Goal: Find contact information: Find contact information

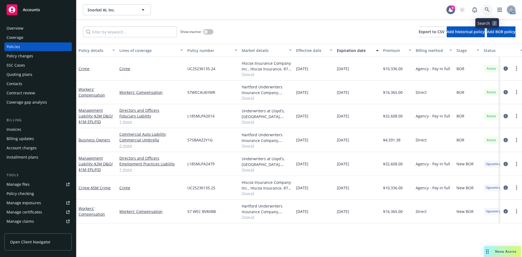
click at [490, 8] on icon at bounding box center [487, 9] width 5 height 5
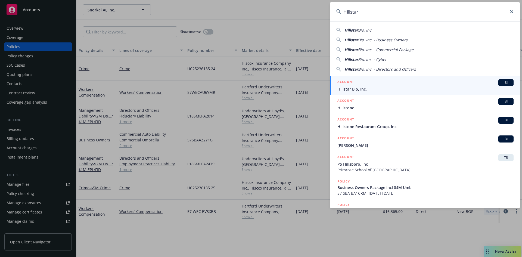
type input "Hillstar"
click at [371, 86] on div "ACCOUNT BI" at bounding box center [426, 82] width 176 height 7
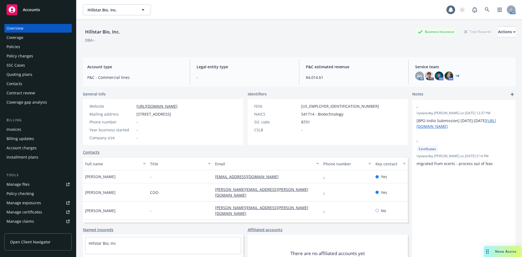
click at [15, 46] on div "Policies" at bounding box center [14, 46] width 14 height 9
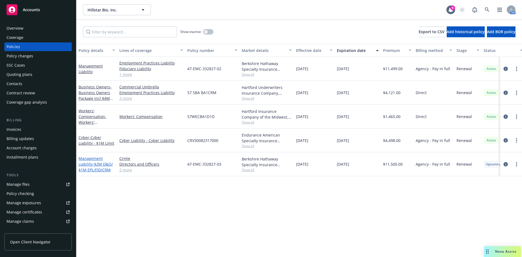
click at [87, 165] on link "Management Liability - $2M D&O/ $1M EPL/FID/CRM" at bounding box center [96, 164] width 34 height 17
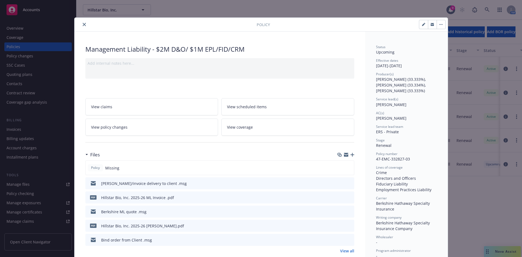
click at [351, 154] on icon "button" at bounding box center [353, 155] width 4 height 4
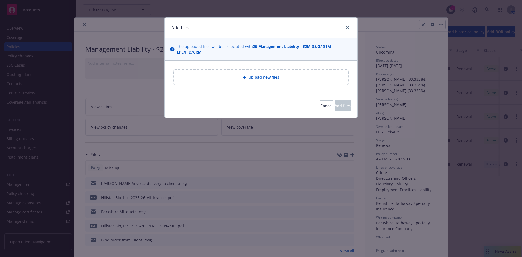
type textarea "x"
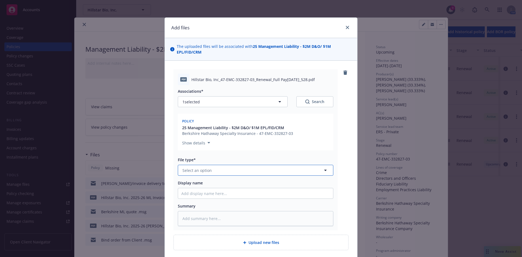
click at [198, 172] on span "Select an option" at bounding box center [196, 171] width 29 height 6
type input "invoi"
click at [215, 202] on span "Invoice - Third Party" at bounding box center [203, 200] width 38 height 6
click at [203, 194] on input "Display name" at bounding box center [255, 193] width 155 height 10
type textarea "x"
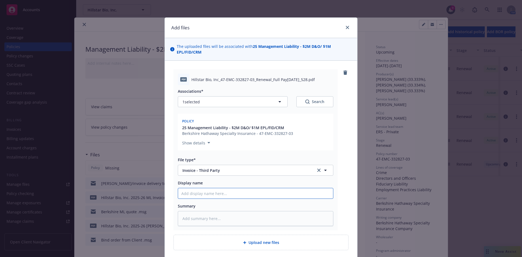
type input "B"
type textarea "x"
type input "BH"
type textarea "x"
type input "BHS"
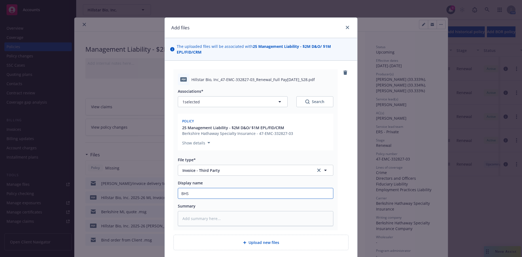
type textarea "x"
type input "BHSI"
type textarea "x"
type input "BHSI M"
type textarea "x"
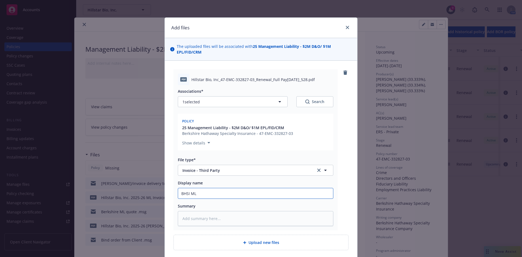
type input "BHSI ML"
type textarea "x"
type input "BHSI ML I"
type textarea "x"
type input "BHSI ML In"
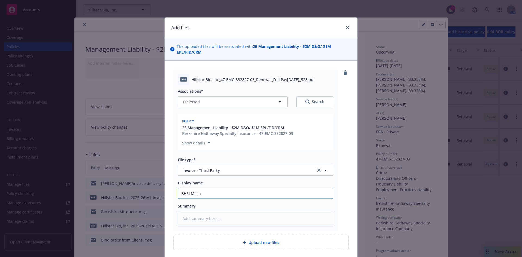
type textarea "x"
type input "BHSI ML Invo"
type textarea "x"
type input "BHSI ML Invoci"
type textarea "x"
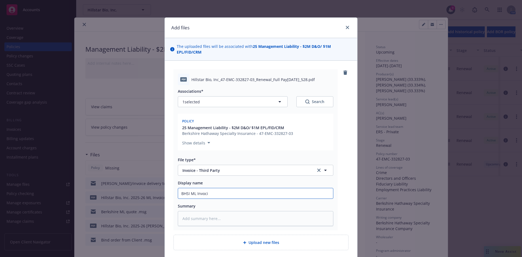
type input "BHSI ML Invocie"
type textarea "x"
type input "BHSI ML Invocie"
type textarea "x"
type input "BHSI ML Invocie"
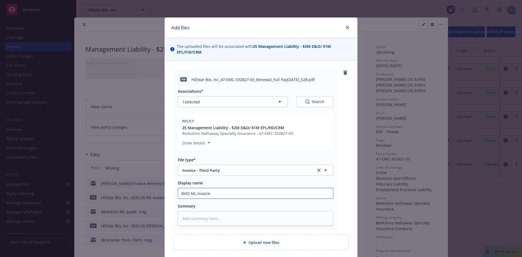
type textarea "x"
type input "BHSI ML Invoci"
type textarea "x"
type input "BHSI ML Invoc"
type textarea "x"
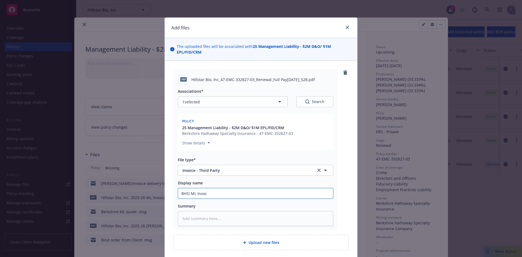
type input "BHSI ML Invo"
type textarea "x"
type input "BHSI ML Invoi"
type textarea "x"
type input "BHSI ML Invoic"
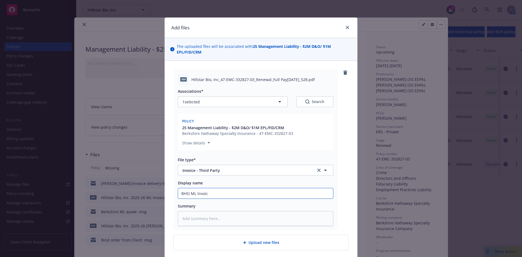
type textarea "x"
type input "BHSI ML Invoice"
type textarea "x"
type input "BHSI ML Invoice"
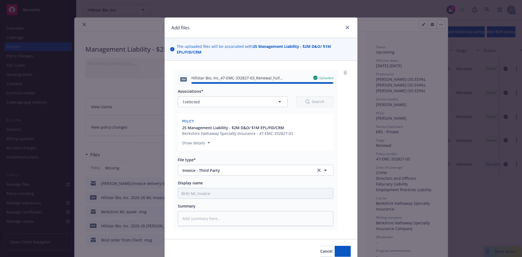
type textarea "x"
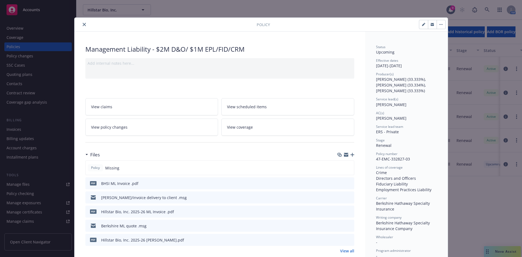
click at [83, 24] on icon "close" at bounding box center [84, 24] width 3 height 3
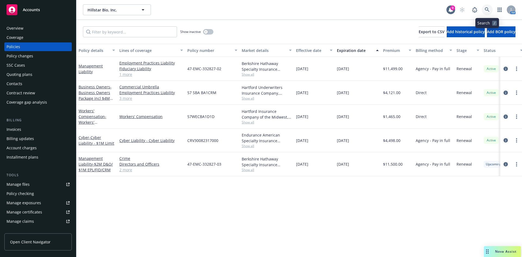
click at [488, 9] on icon at bounding box center [487, 9] width 5 height 5
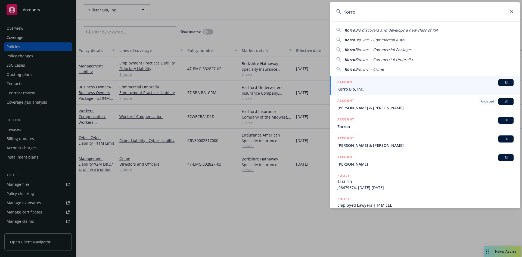
type input "Korro"
click at [365, 83] on div "ACCOUNT BI" at bounding box center [426, 82] width 176 height 7
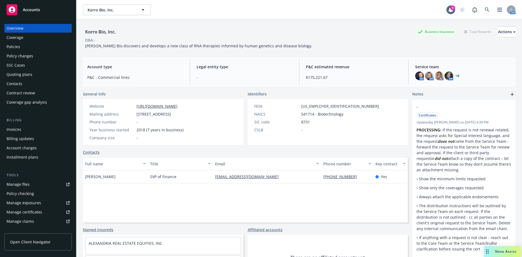
click at [17, 47] on div "Policies" at bounding box center [14, 46] width 14 height 9
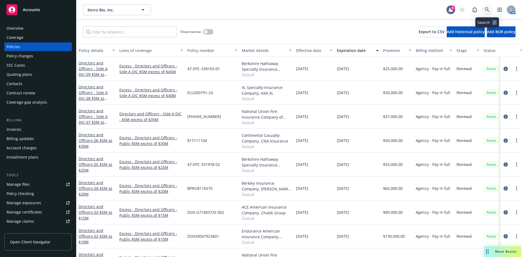
click at [487, 8] on icon at bounding box center [487, 9] width 5 height 5
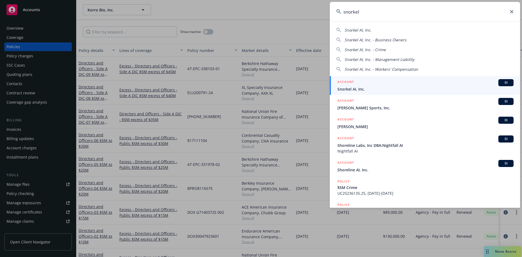
type input "snorkel"
click at [360, 87] on span "Snorkel AI, Inc." at bounding box center [426, 89] width 176 height 6
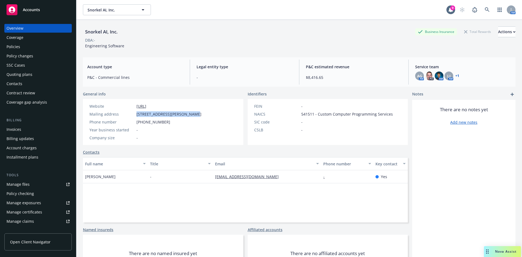
drag, startPoint x: 137, startPoint y: 113, endPoint x: 187, endPoint y: 113, distance: 50.3
click at [187, 113] on span "[STREET_ADDRESS][PERSON_NAME]" at bounding box center [169, 114] width 65 height 6
copy span "[STREET_ADDRESS][PERSON_NAME],"
click at [197, 114] on span "[STREET_ADDRESS][PERSON_NAME]" at bounding box center [169, 114] width 65 height 6
drag, startPoint x: 204, startPoint y: 113, endPoint x: 188, endPoint y: 114, distance: 15.5
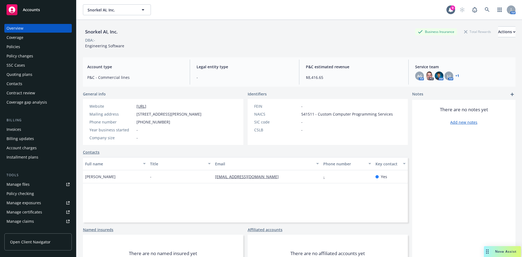
click at [188, 114] on span "[STREET_ADDRESS][PERSON_NAME]" at bounding box center [169, 114] width 65 height 6
copy span "[GEOGRAPHIC_DATA]"
